Goal: Task Accomplishment & Management: Complete application form

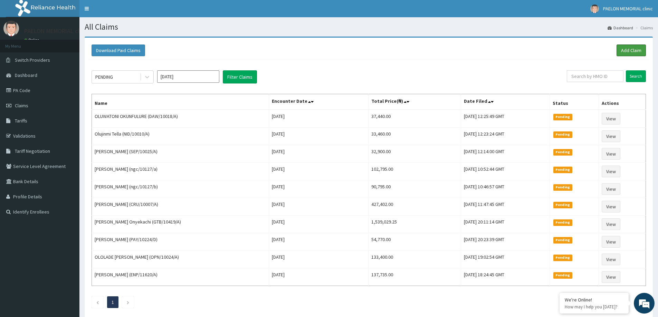
click at [628, 47] on link "Add Claim" at bounding box center [630, 51] width 29 height 12
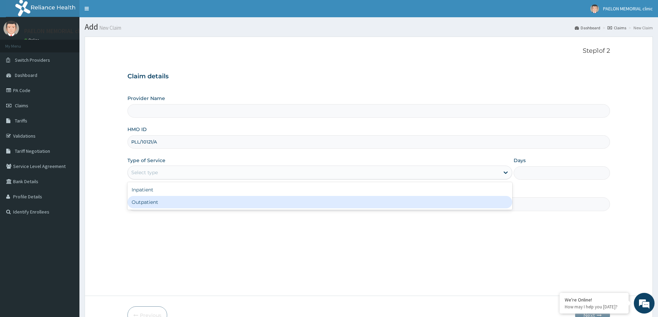
click at [149, 202] on div "Outpatient" at bounding box center [319, 202] width 385 height 12
type input "1"
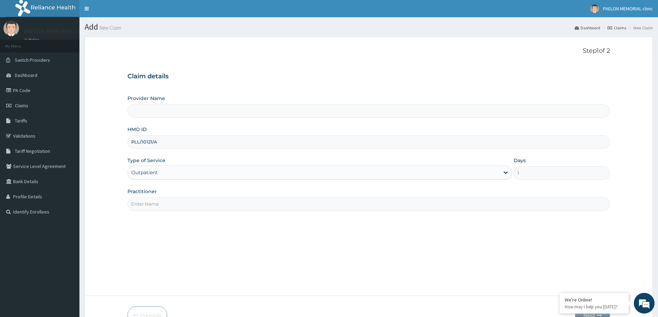
type input "Paelon Memorial Clinic- v/i"
click at [172, 206] on input "Practitioner" at bounding box center [368, 203] width 482 height 13
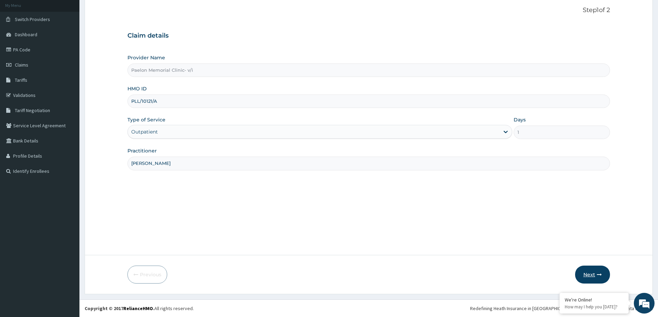
type input "dr paulyn"
click at [592, 274] on button "Next" at bounding box center [592, 275] width 35 height 18
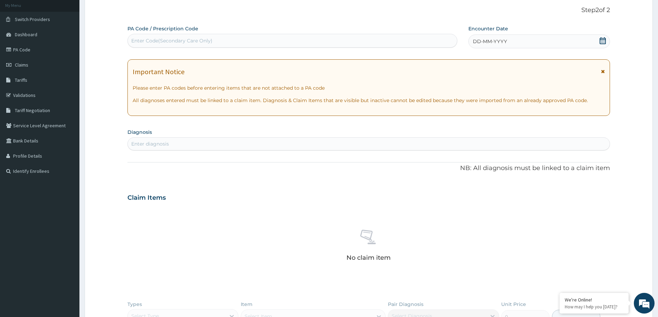
scroll to position [0, 0]
click at [201, 40] on div "Enter Code(Secondary Care Only)" at bounding box center [171, 40] width 81 height 7
paste input "PA/95FC71"
type input "PA/95FC71"
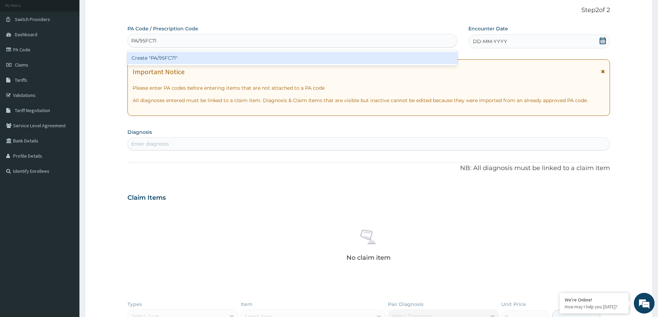
click at [191, 58] on div "Create "PA/95FC71"" at bounding box center [292, 58] width 330 height 12
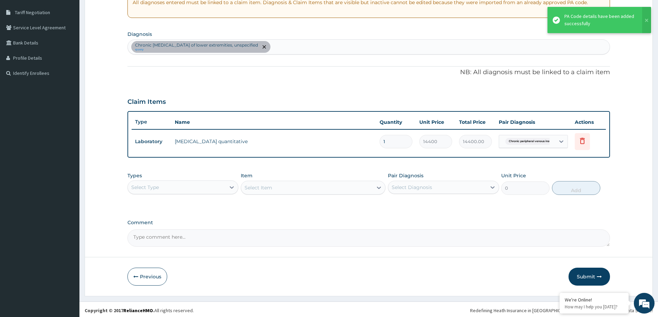
scroll to position [141, 0]
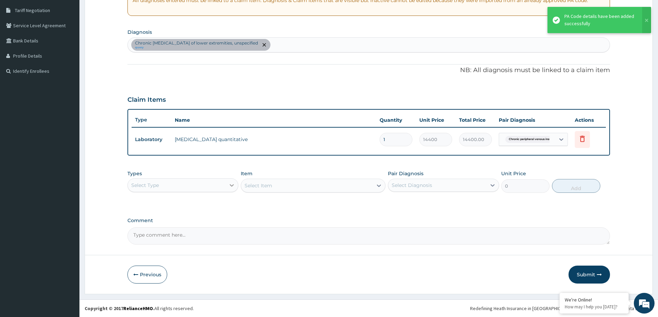
click at [228, 186] on div at bounding box center [231, 185] width 12 height 12
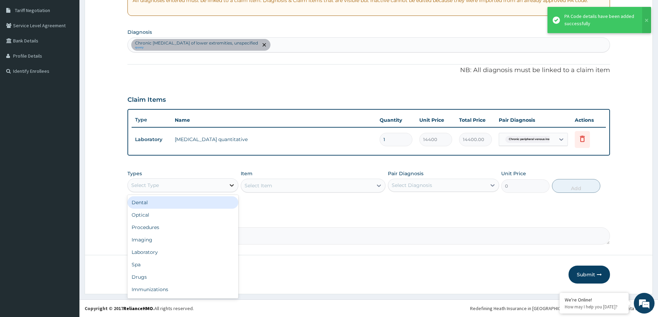
type input "p"
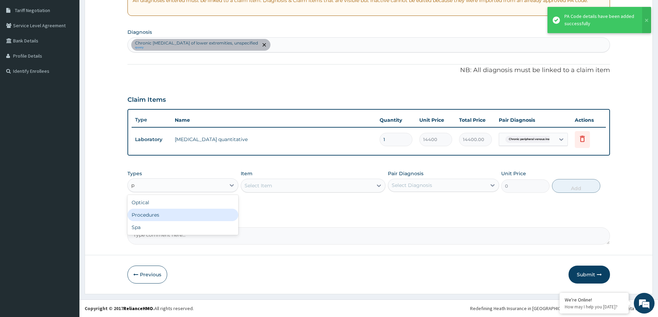
drag, startPoint x: 177, startPoint y: 213, endPoint x: 310, endPoint y: 216, distance: 133.6
click at [177, 213] on div "Procedures" at bounding box center [182, 215] width 111 height 12
click at [458, 191] on div "Select Diagnosis" at bounding box center [437, 185] width 98 height 11
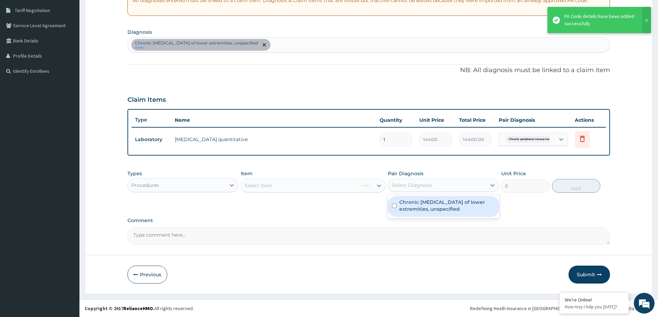
click at [437, 208] on label "Chronic peripheral venous insufficiency of lower extremities, unspecified" at bounding box center [446, 206] width 95 height 14
checkbox input "true"
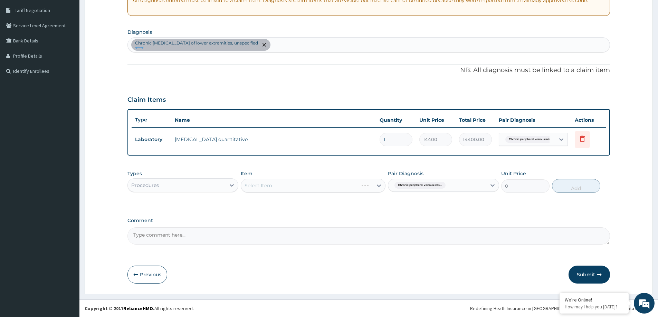
click at [317, 188] on div "Select Item" at bounding box center [313, 186] width 145 height 14
click at [317, 188] on div "Select Item" at bounding box center [307, 185] width 132 height 11
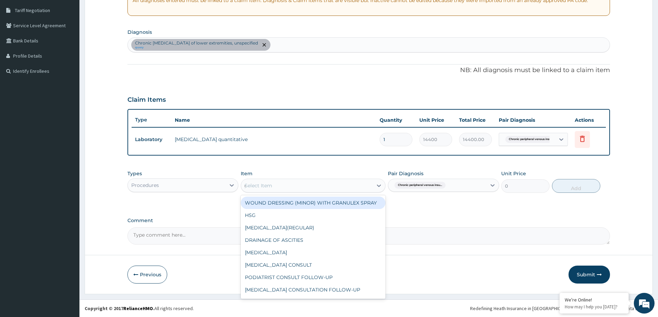
type input "gp"
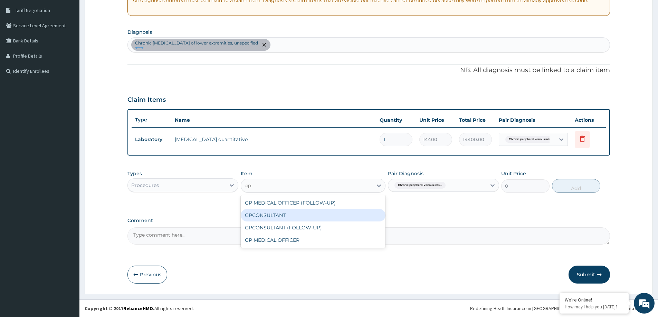
click at [302, 211] on div "GPCONSULTANT" at bounding box center [313, 215] width 145 height 12
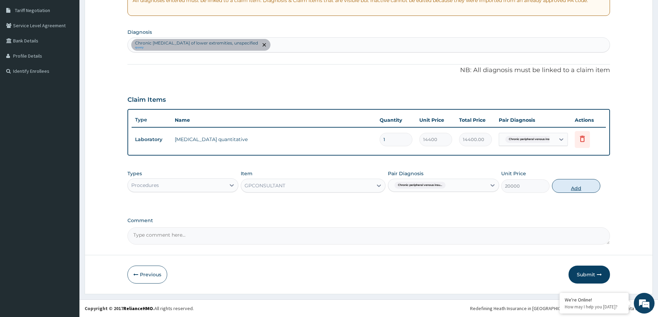
click at [576, 187] on button "Add" at bounding box center [576, 186] width 48 height 14
type input "0"
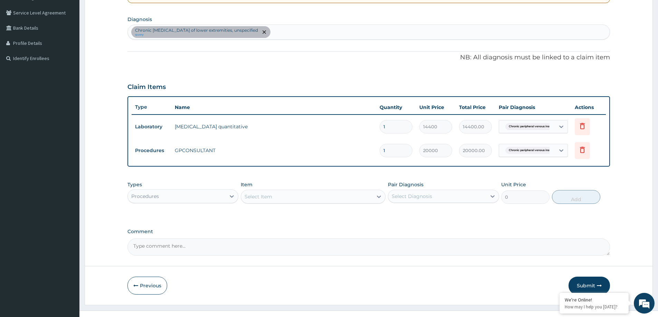
scroll to position [165, 0]
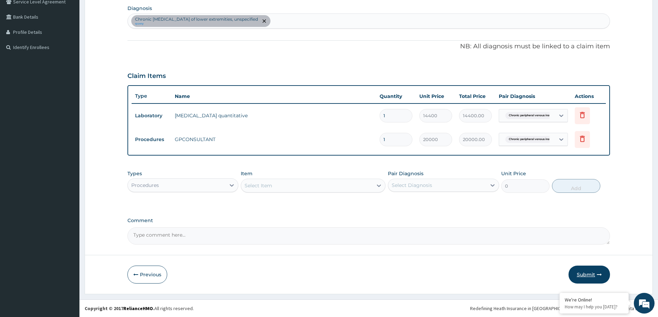
click at [586, 275] on button "Submit" at bounding box center [588, 275] width 41 height 18
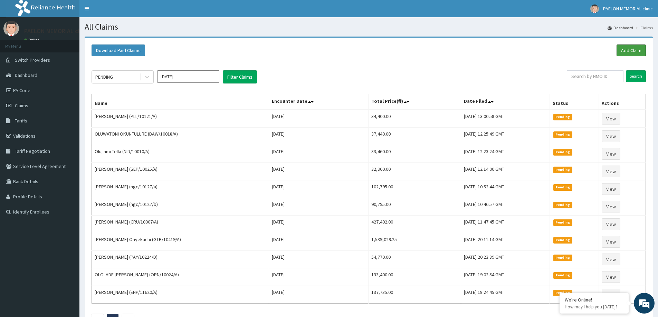
drag, startPoint x: 640, startPoint y: 52, endPoint x: 588, endPoint y: 47, distance: 52.0
click at [640, 51] on link "Add Claim" at bounding box center [630, 51] width 29 height 12
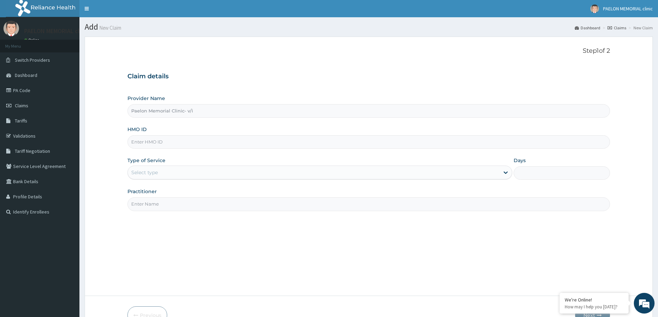
click at [164, 145] on input "HMO ID" at bounding box center [368, 141] width 482 height 13
paste input "SNK/10023/A"
type input "SNK/10023/A"
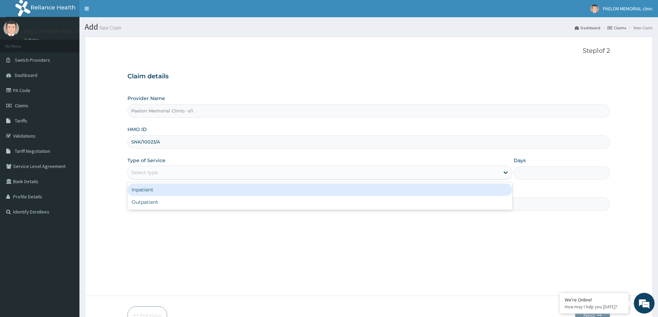
click at [161, 175] on div "Select type" at bounding box center [313, 172] width 371 height 11
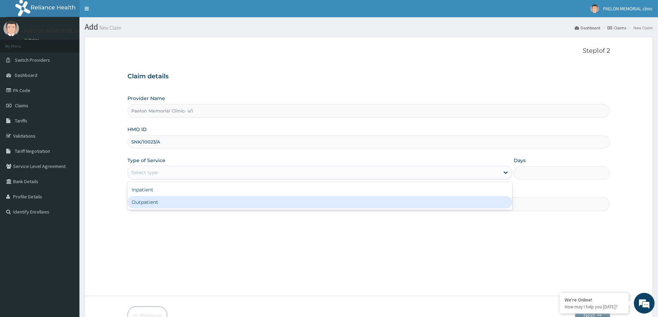
click at [153, 205] on div "Outpatient" at bounding box center [319, 202] width 385 height 12
type input "1"
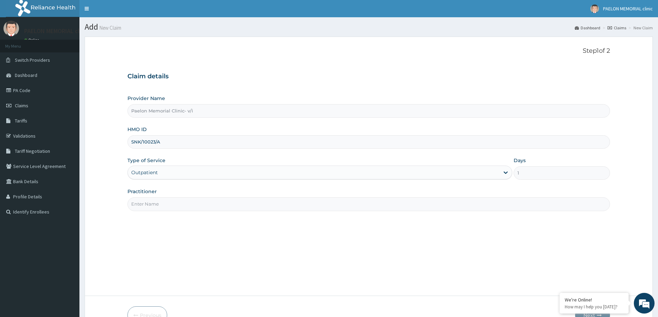
click at [159, 207] on input "Practitioner" at bounding box center [368, 203] width 482 height 13
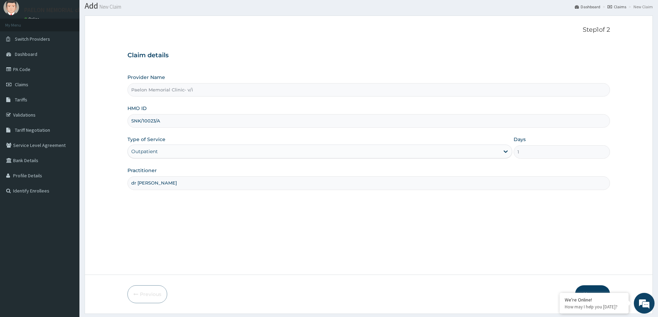
scroll to position [41, 0]
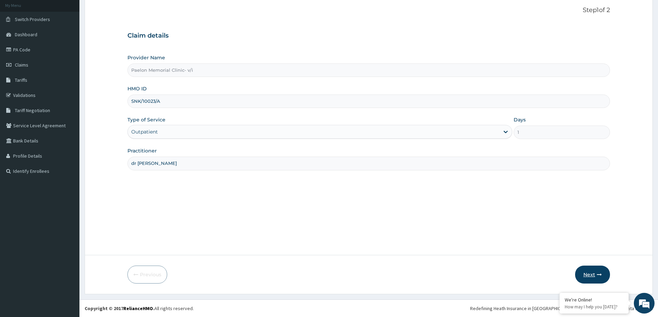
type input "dr [PERSON_NAME]"
click at [595, 273] on button "Next" at bounding box center [592, 275] width 35 height 18
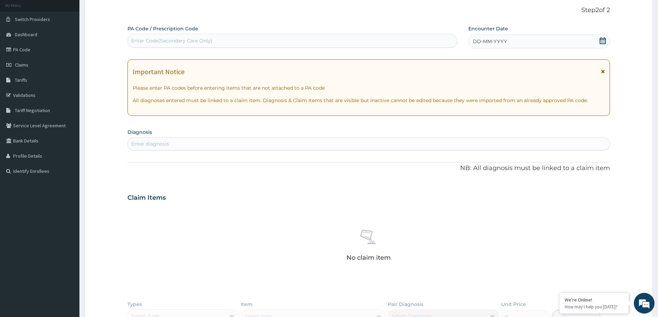
click at [164, 42] on div "Enter Code(Secondary Care Only)" at bounding box center [171, 40] width 81 height 7
paste input "PA/D5A46D"
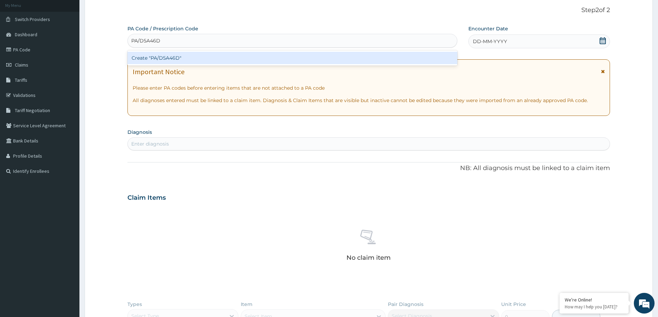
type input "PA/D5A46D"
click at [169, 66] on div "PA Code / Prescription Code option Create "PA/D5A46D" focused, 1 of 1. 1 result…" at bounding box center [368, 200] width 482 height 350
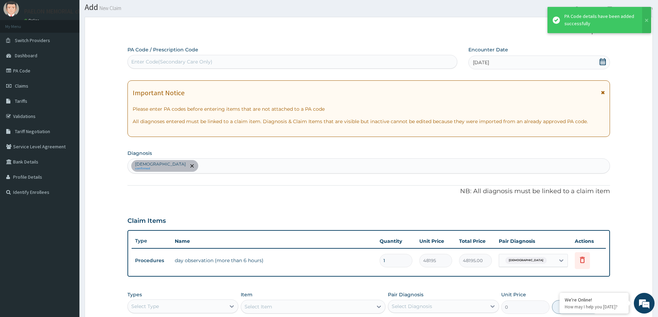
scroll to position [0, 0]
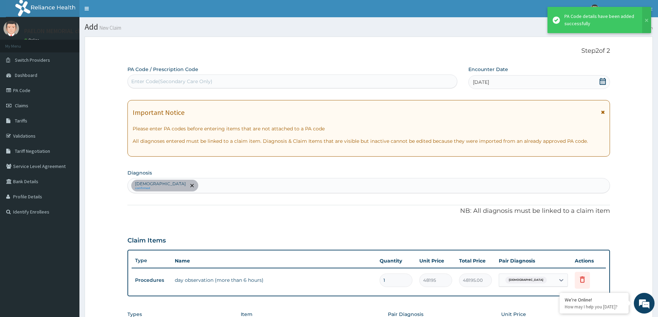
click at [246, 83] on div "Enter Code(Secondary Care Only)" at bounding box center [292, 81] width 329 height 11
paste input "PA/ED4E00"
type input "PA/ED4E00"
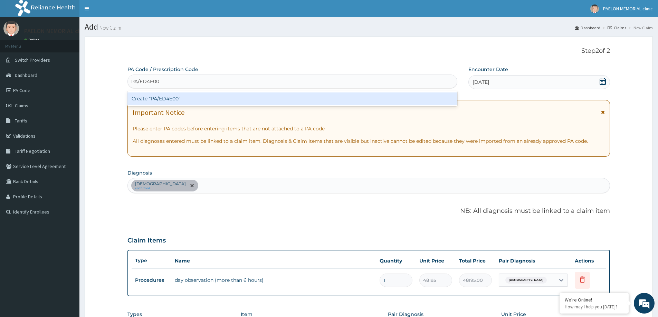
click at [230, 101] on div "Create "PA/ED4E00"" at bounding box center [292, 99] width 330 height 12
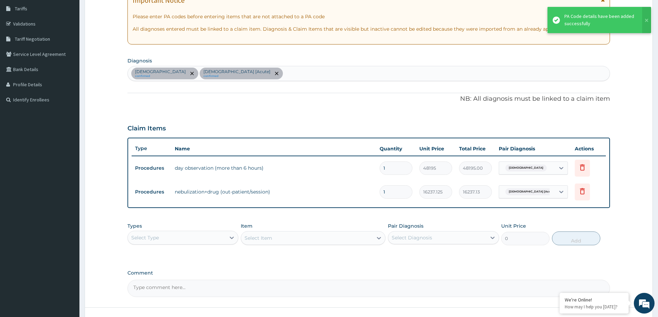
scroll to position [165, 0]
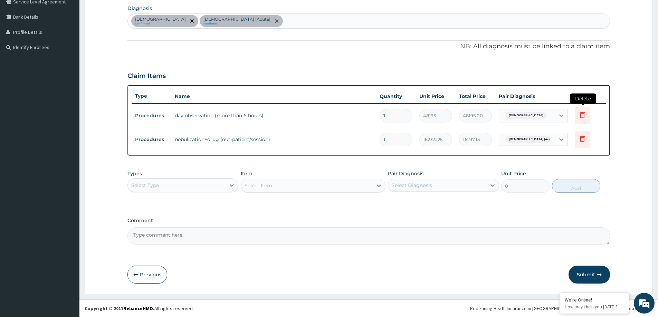
click at [583, 116] on icon at bounding box center [582, 115] width 8 height 8
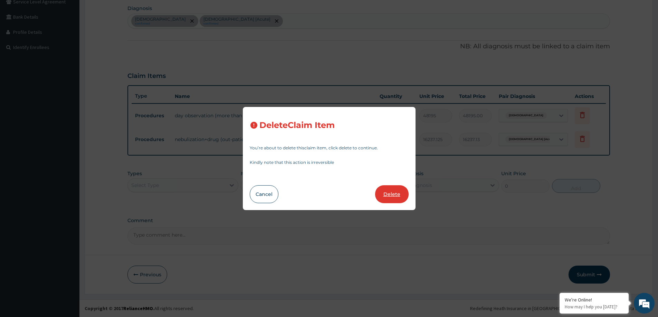
click at [390, 191] on button "Delete" at bounding box center [391, 194] width 33 height 18
type input "16237.125"
type input "16237.13"
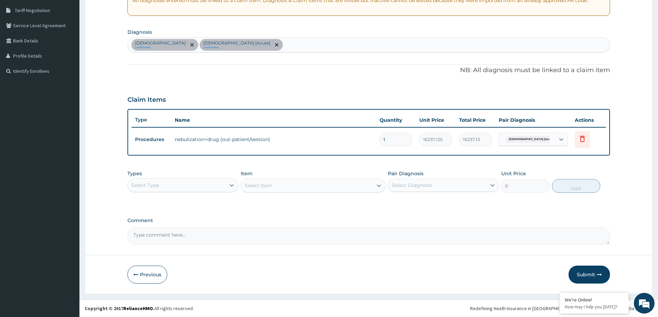
scroll to position [3, 0]
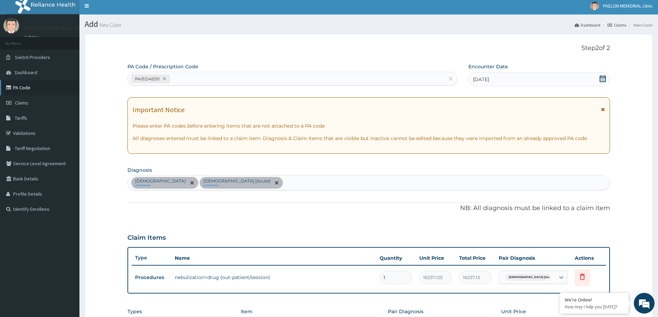
click at [27, 88] on link "PA Code" at bounding box center [39, 87] width 79 height 15
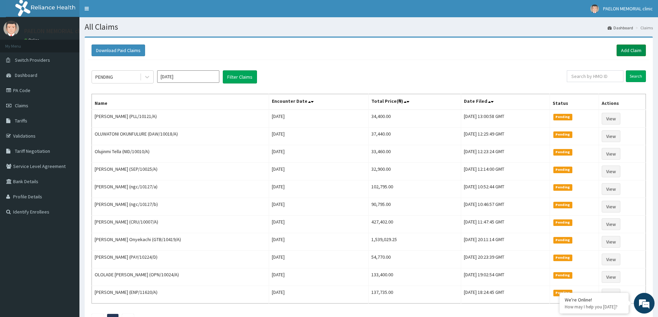
click at [632, 50] on link "Add Claim" at bounding box center [630, 51] width 29 height 12
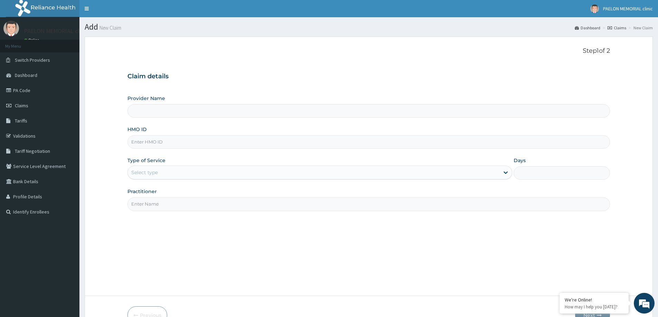
click at [165, 144] on input "HMO ID" at bounding box center [368, 141] width 482 height 13
paste input "opn/10024/a"
type input "opn/10024/a"
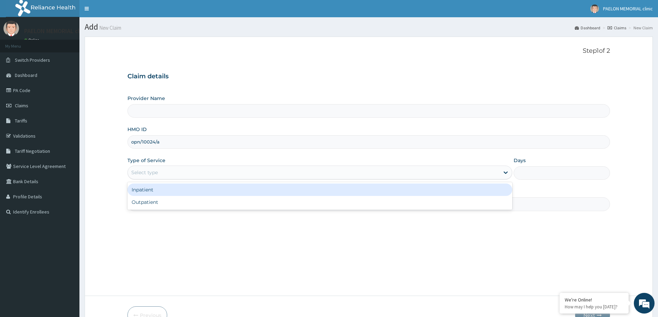
click at [154, 173] on div "Select type" at bounding box center [144, 172] width 27 height 7
type input "Paelon Memorial Clinic- v/i"
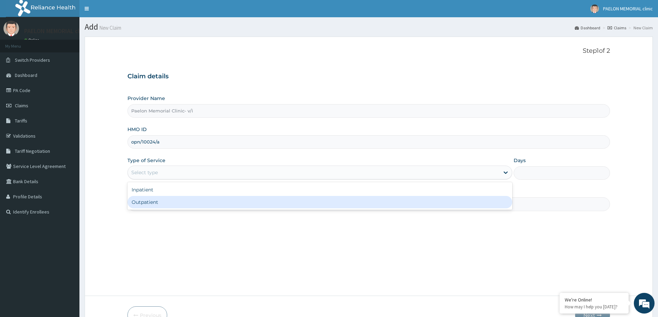
click at [162, 204] on div "Outpatient" at bounding box center [319, 202] width 385 height 12
type input "1"
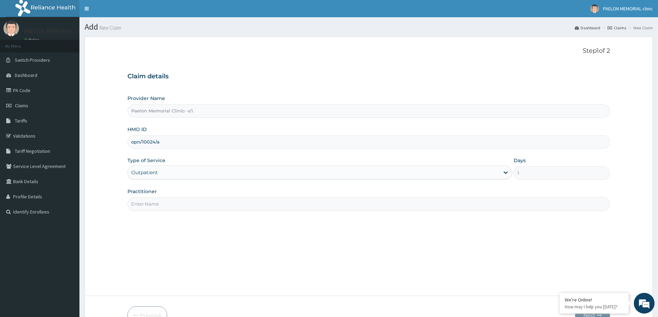
click at [177, 203] on input "Practitioner" at bounding box center [368, 203] width 482 height 13
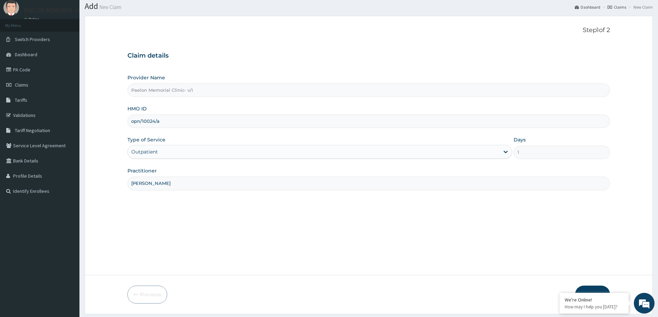
scroll to position [41, 0]
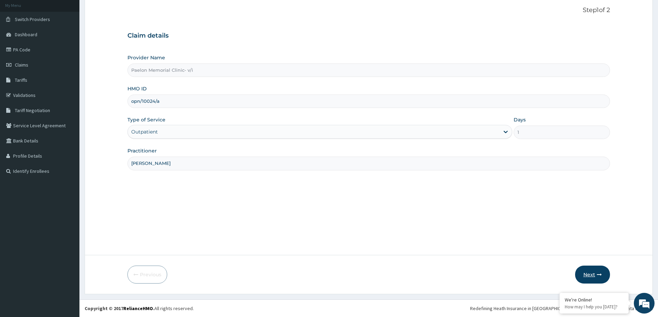
type input "dr paulyn"
click at [579, 271] on button "Next" at bounding box center [592, 275] width 35 height 18
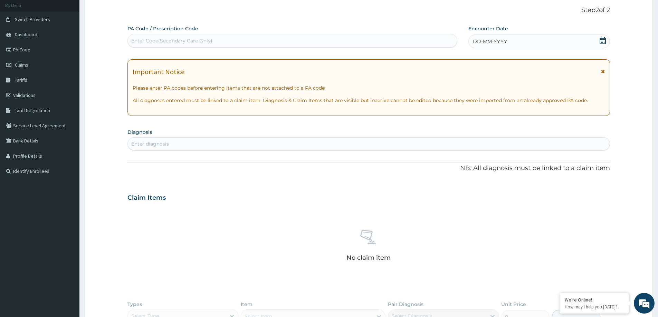
scroll to position [0, 0]
click at [194, 42] on div "Enter Code(Secondary Care Only)" at bounding box center [171, 40] width 81 height 7
paste input "PA/5EC598"
type input "PA/5EC598"
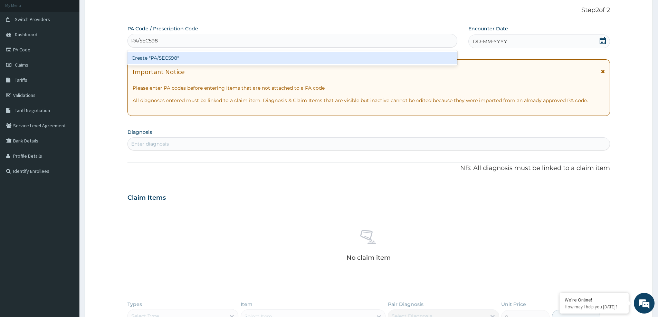
click at [188, 54] on div "Create "PA/5EC598"" at bounding box center [292, 58] width 330 height 12
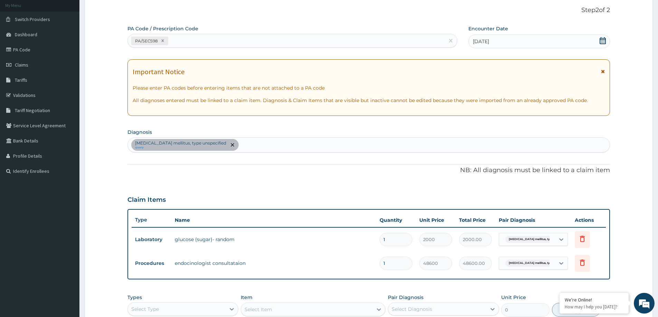
scroll to position [165, 0]
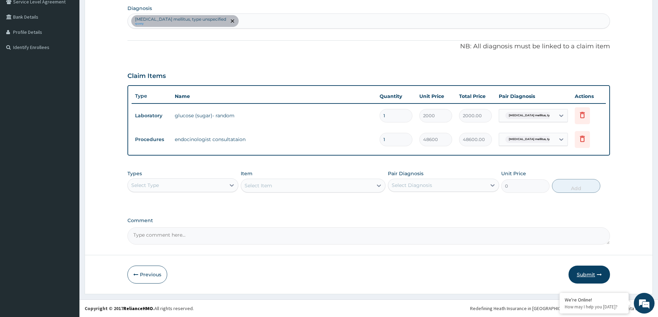
click at [592, 276] on button "Submit" at bounding box center [588, 275] width 41 height 18
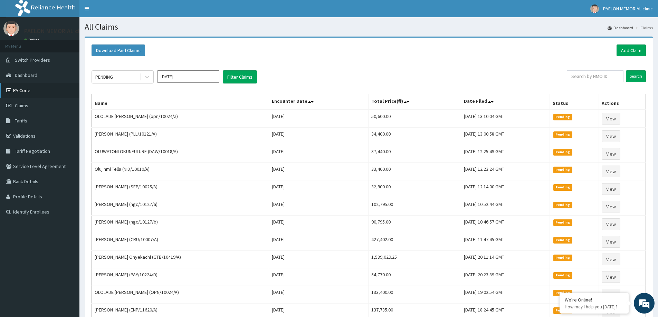
click at [21, 89] on link "PA Code" at bounding box center [39, 90] width 79 height 15
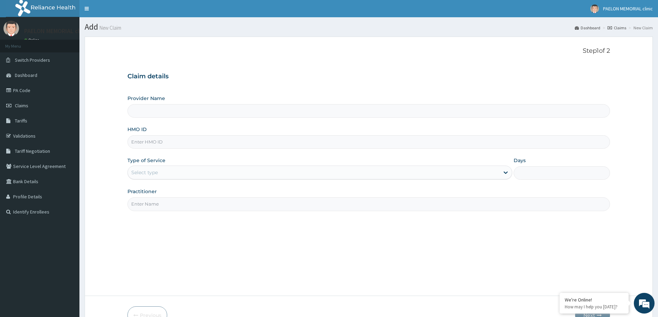
click at [184, 144] on input "HMO ID" at bounding box center [368, 141] width 482 height 13
type input "SNK/10023/A"
click at [179, 170] on div "Select type" at bounding box center [313, 172] width 371 height 11
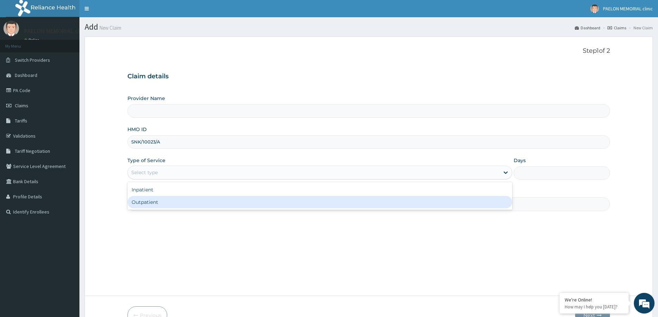
click at [165, 204] on div "Outpatient" at bounding box center [319, 202] width 385 height 12
type input "1"
type input "Paelon Memorial Clinic- v/i"
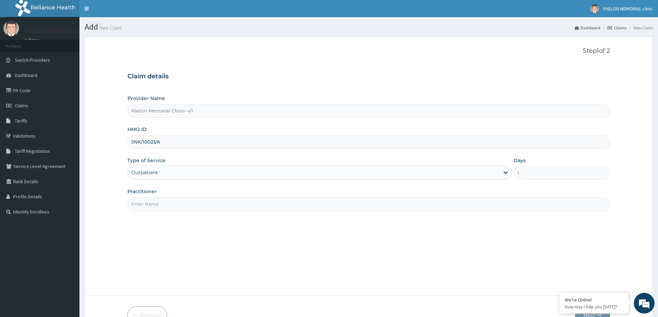
click at [172, 205] on input "Practitioner" at bounding box center [368, 203] width 482 height 13
type input "dr [PERSON_NAME]"
drag, startPoint x: 164, startPoint y: 205, endPoint x: 129, endPoint y: 206, distance: 34.2
click at [129, 206] on input "dr [PERSON_NAME]" at bounding box center [368, 203] width 482 height 13
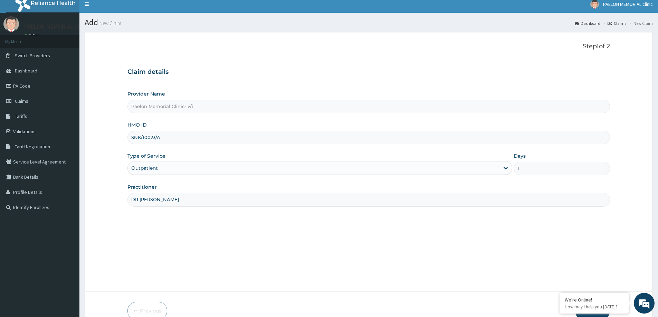
scroll to position [41, 0]
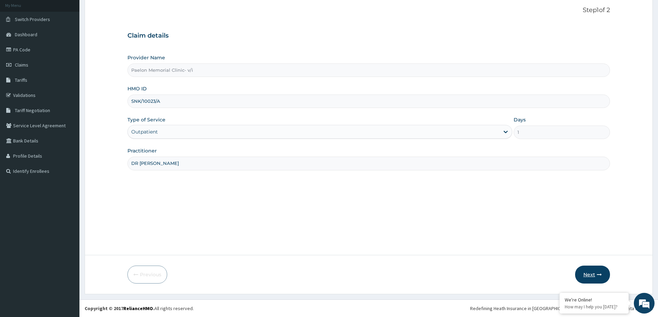
type input "DR [PERSON_NAME]"
click at [595, 270] on button "Next" at bounding box center [592, 275] width 35 height 18
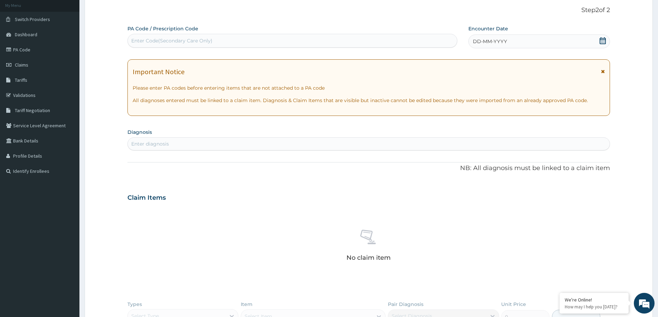
click at [193, 43] on div "Enter Code(Secondary Care Only)" at bounding box center [171, 40] width 81 height 7
paste input "PA/9311D4"
type input "PA/9311D4"
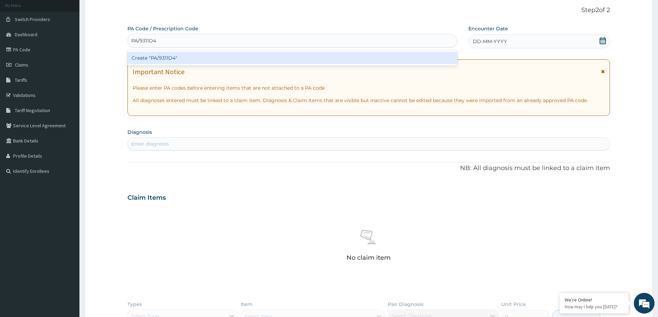
click at [195, 58] on div "Create "PA/9311D4"" at bounding box center [292, 58] width 330 height 12
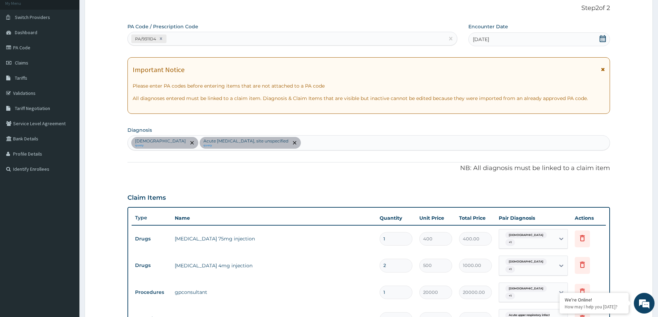
scroll to position [35, 0]
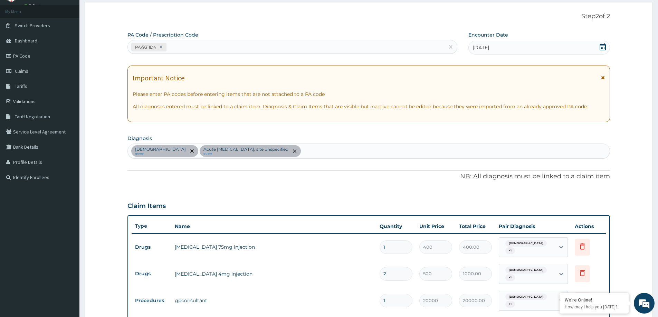
click at [246, 43] on div "PA/9311D4" at bounding box center [286, 46] width 317 height 11
paste input "PA/D5A46D"
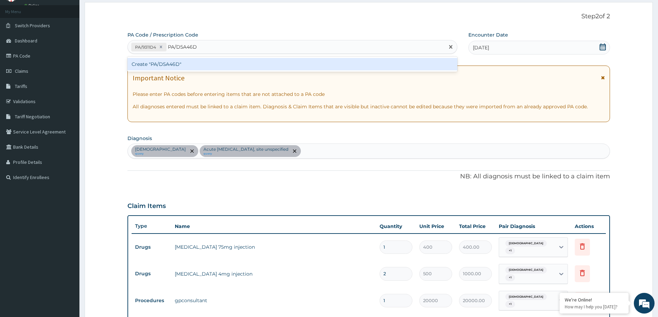
type input "PA/D5A46D"
click at [235, 56] on div "PA Code / Prescription Code option Create "PA/9311D4", selected. option Create …" at bounding box center [368, 259] width 482 height 456
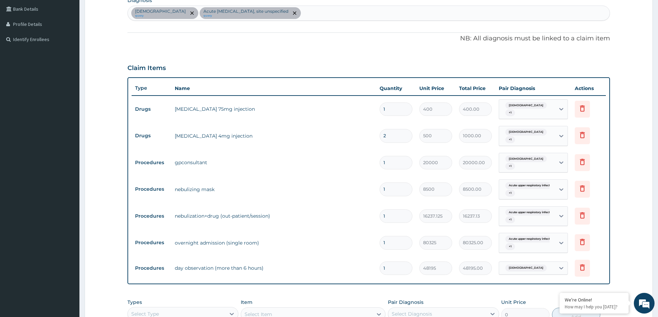
scroll to position [292, 0]
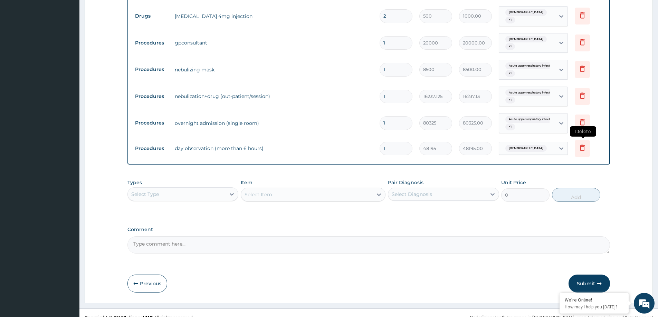
click at [581, 144] on icon at bounding box center [582, 148] width 8 height 8
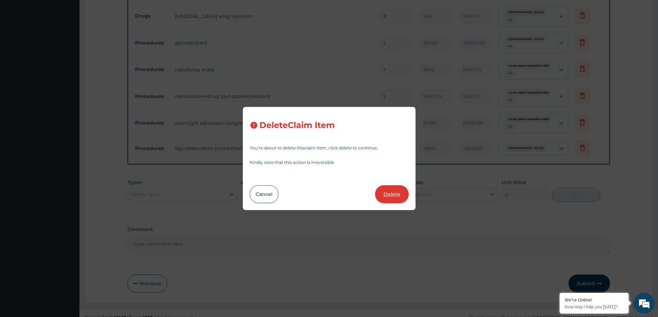
click at [390, 192] on button "Delete" at bounding box center [391, 194] width 33 height 18
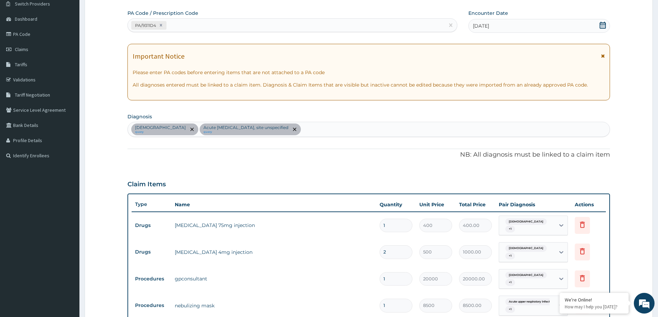
scroll to position [0, 0]
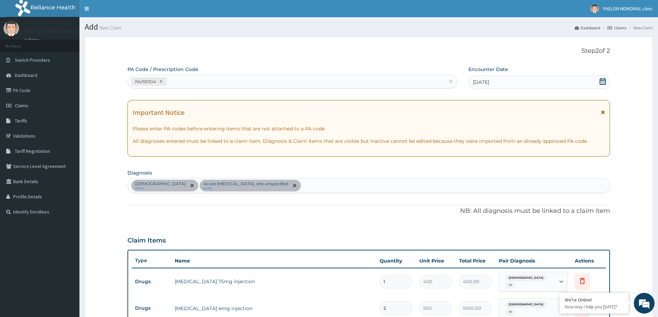
click at [233, 82] on div "PA/9311D4" at bounding box center [286, 81] width 317 height 11
paste input "PA/ED4E00"
type input "PA/ED4E00"
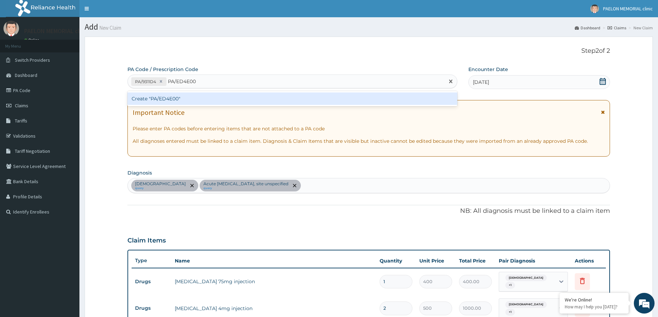
click at [207, 99] on div "Create "PA/ED4E00"" at bounding box center [292, 99] width 330 height 12
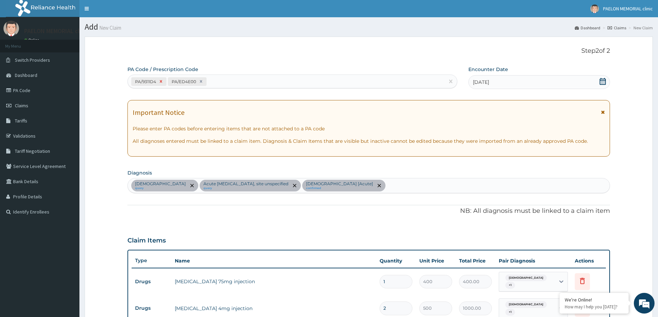
click at [161, 82] on icon at bounding box center [161, 81] width 2 height 2
type input "16237.125"
type input "16237.13"
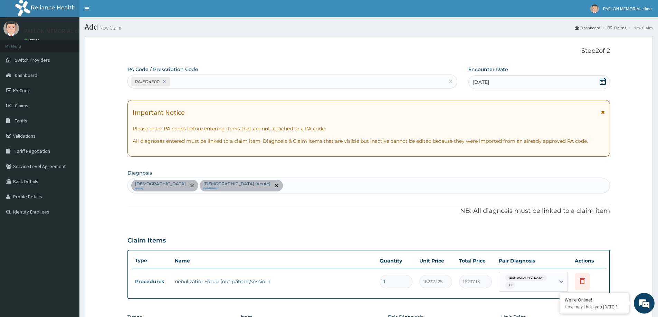
click at [200, 81] on div "PA/ED4E00" at bounding box center [286, 81] width 317 height 11
paste input "PA/9311D4"
type input "PA/9311D4"
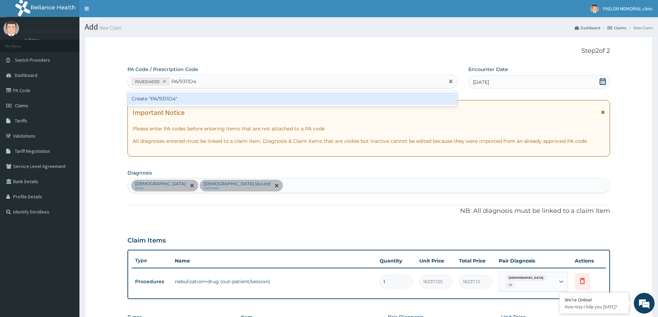
click at [194, 98] on div "Create "PA/9311D4"" at bounding box center [292, 99] width 330 height 12
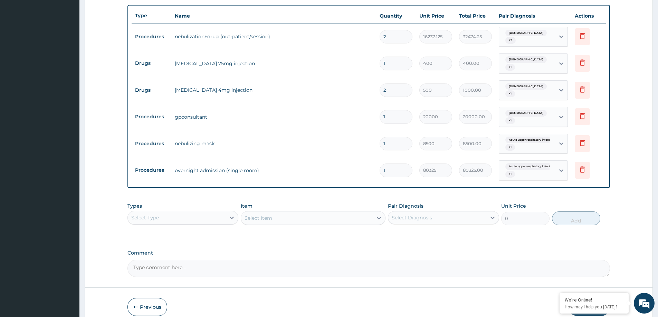
scroll to position [266, 0]
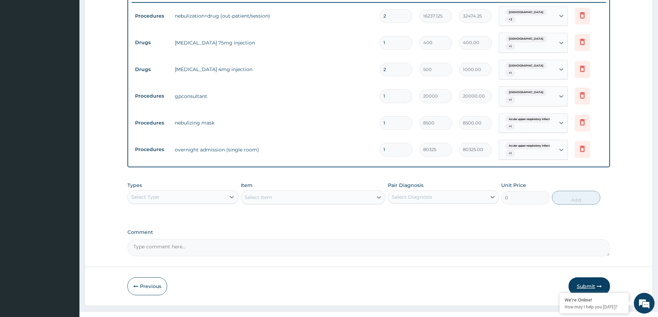
click at [587, 278] on button "Submit" at bounding box center [588, 287] width 41 height 18
